Goal: Task Accomplishment & Management: Manage account settings

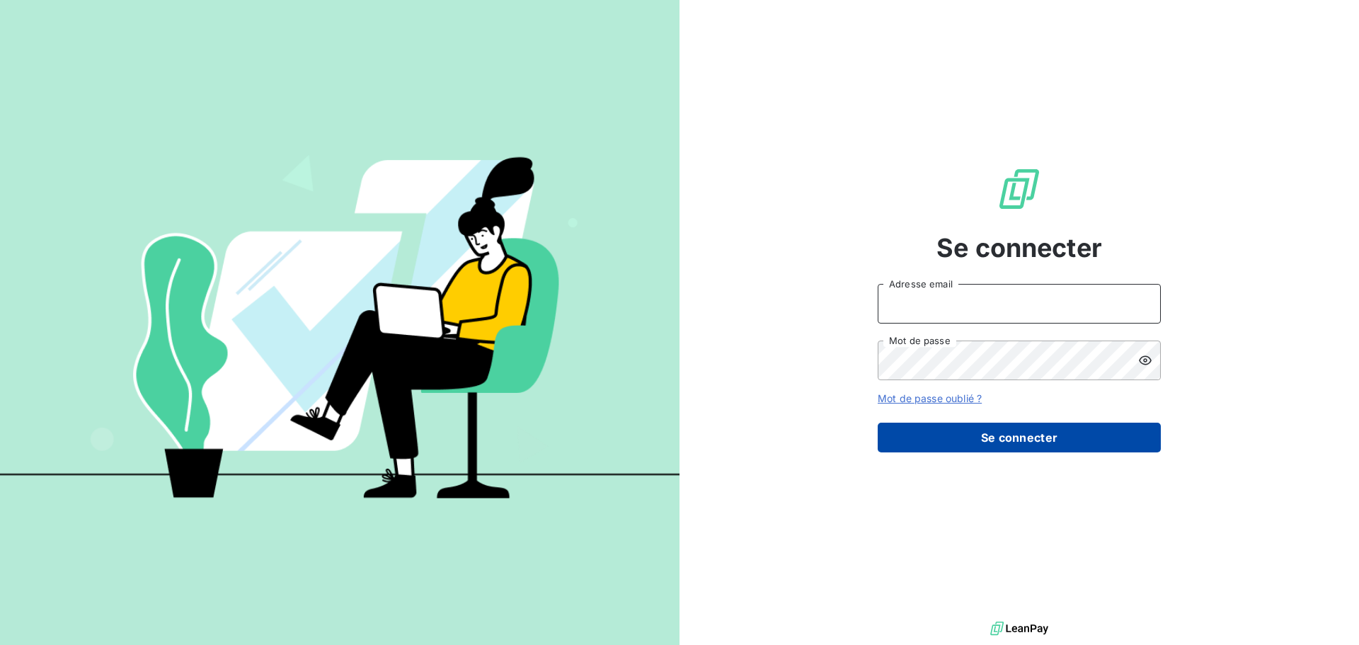
type input "[EMAIL_ADDRESS][DOMAIN_NAME]"
click at [1029, 428] on button "Se connecter" at bounding box center [1019, 438] width 283 height 30
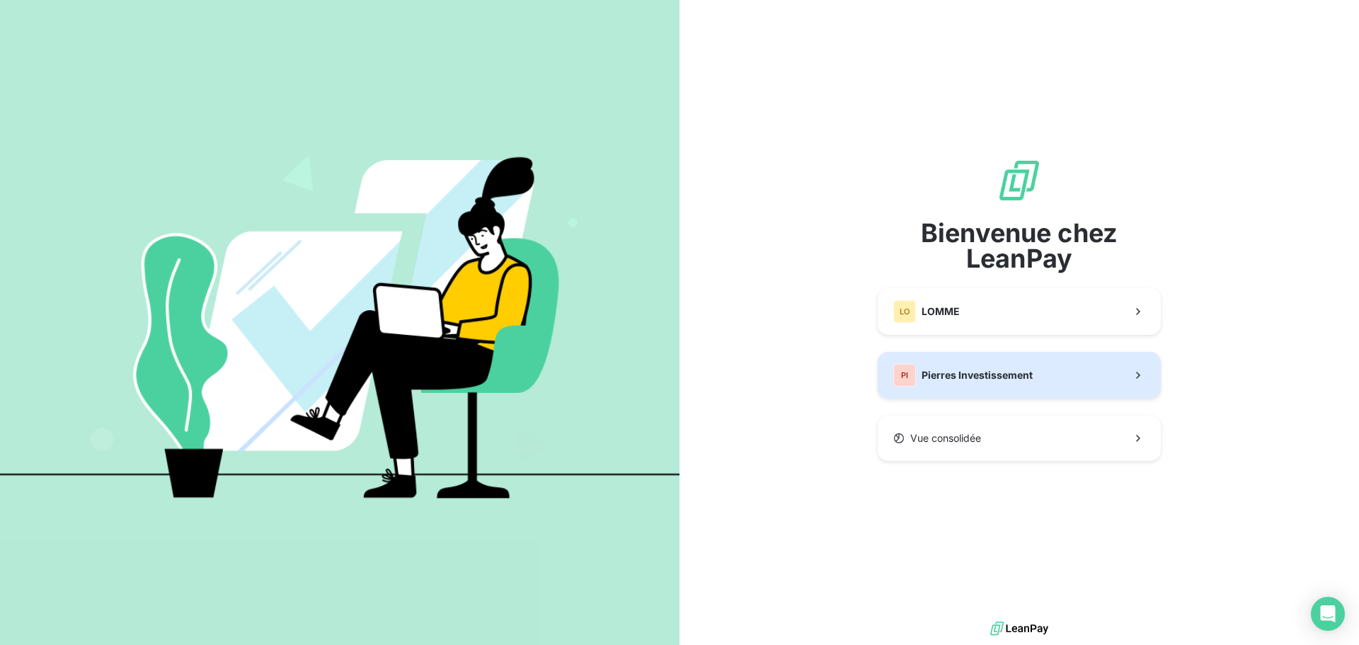
click at [1044, 370] on button "PI Pierres Investissement" at bounding box center [1019, 375] width 283 height 47
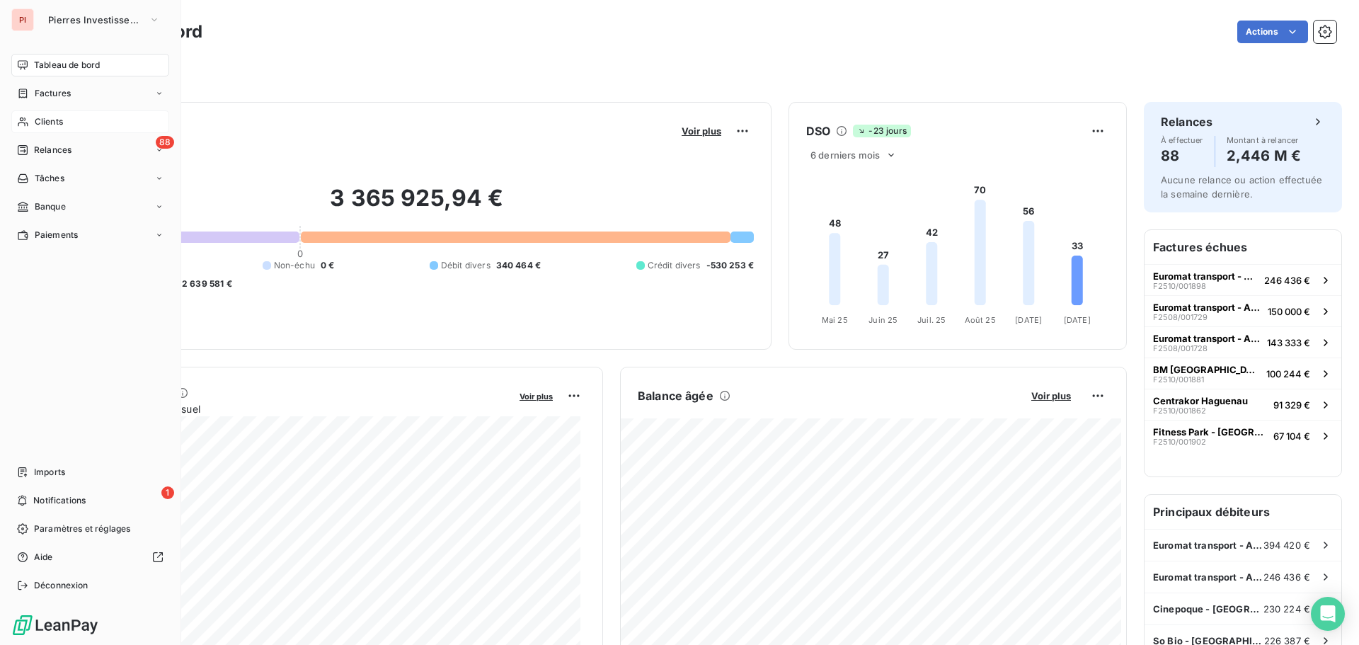
click at [40, 123] on span "Clients" at bounding box center [49, 121] width 28 height 13
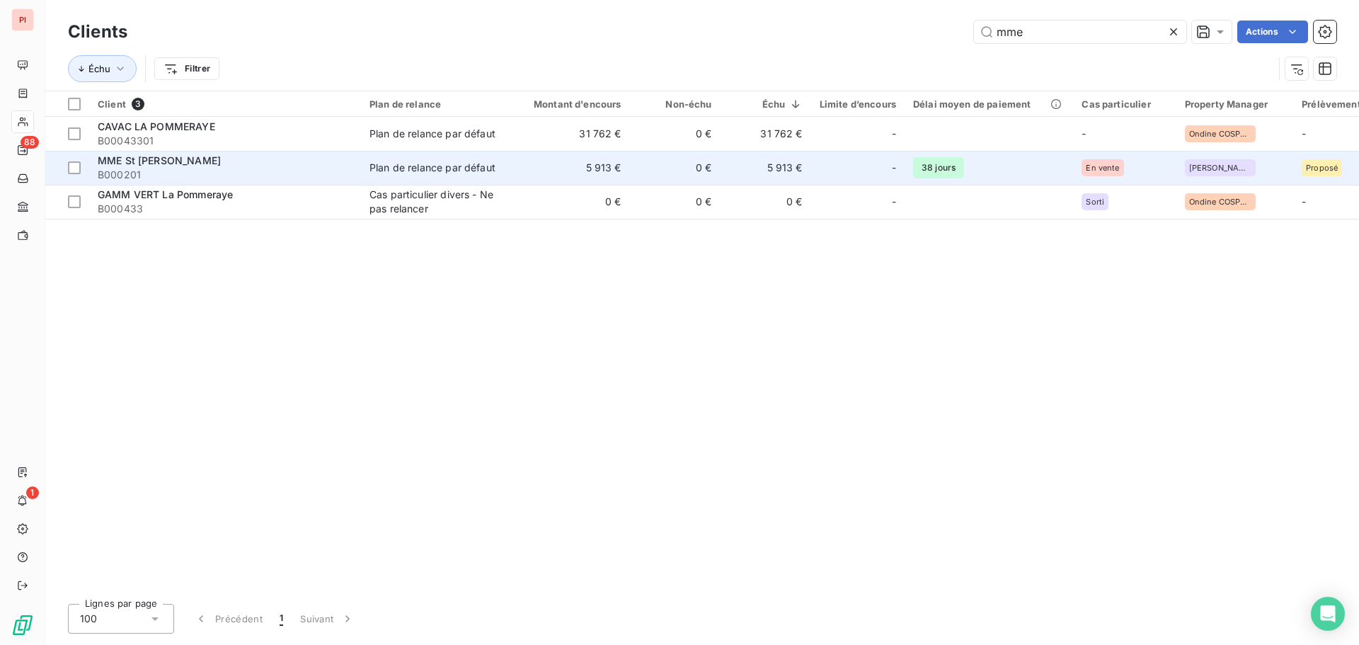
type input "mme"
click at [164, 162] on span "MME St [PERSON_NAME]" at bounding box center [159, 160] width 123 height 12
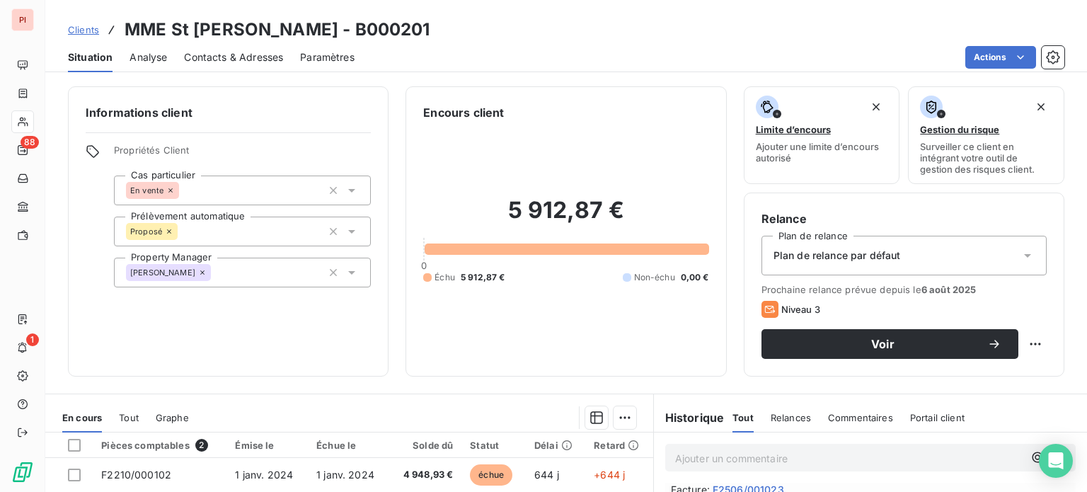
scroll to position [826, 0]
